Goal: Submit feedback/report problem

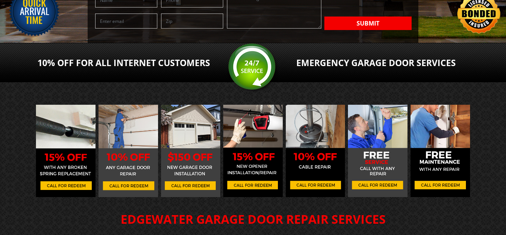
scroll to position [187, 0]
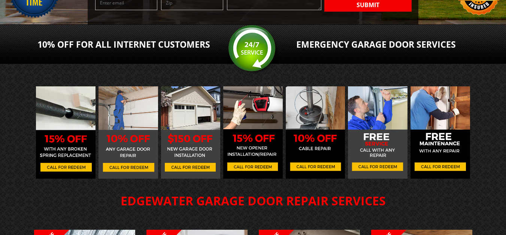
drag, startPoint x: 112, startPoint y: 58, endPoint x: 112, endPoint y: 63, distance: 4.9
type input "[PERSON_NAME]"
type input "8149805065"
type input "[PERSON_NAME][EMAIL_ADDRESS][DOMAIN_NAME]"
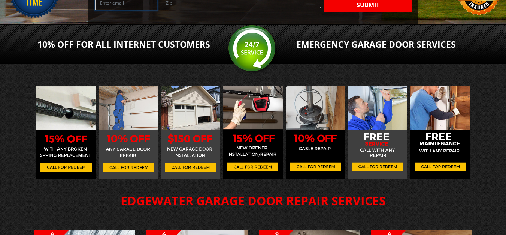
type input "32507"
paste textarea "Beloved website owner, I’m [PERSON_NAME] from the [GEOGRAPHIC_DATA], and I’ve b…"
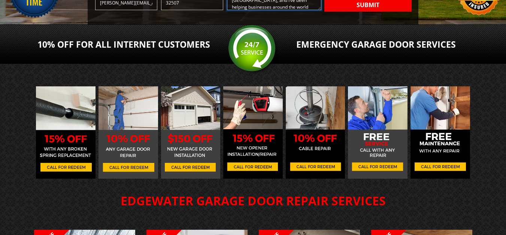
scroll to position [177, 0]
type textarea "Beloved website owner, I’m [PERSON_NAME] from the [GEOGRAPHIC_DATA], and I’ve b…"
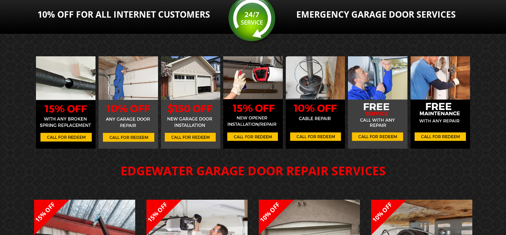
scroll to position [262, 0]
